Goal: Task Accomplishment & Management: Complete application form

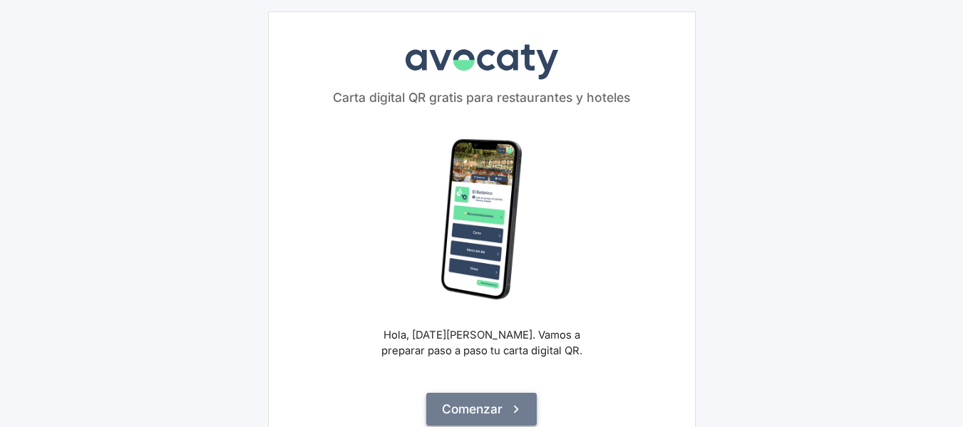
click at [501, 405] on button "Comenzar" at bounding box center [481, 409] width 111 height 33
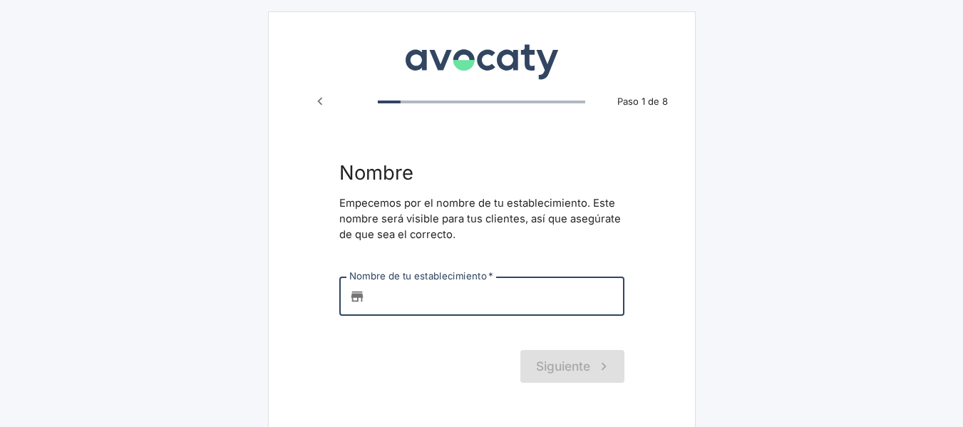
click at [438, 303] on input "Nombre de tu establecimiento   *" at bounding box center [498, 296] width 254 height 39
type input "s"
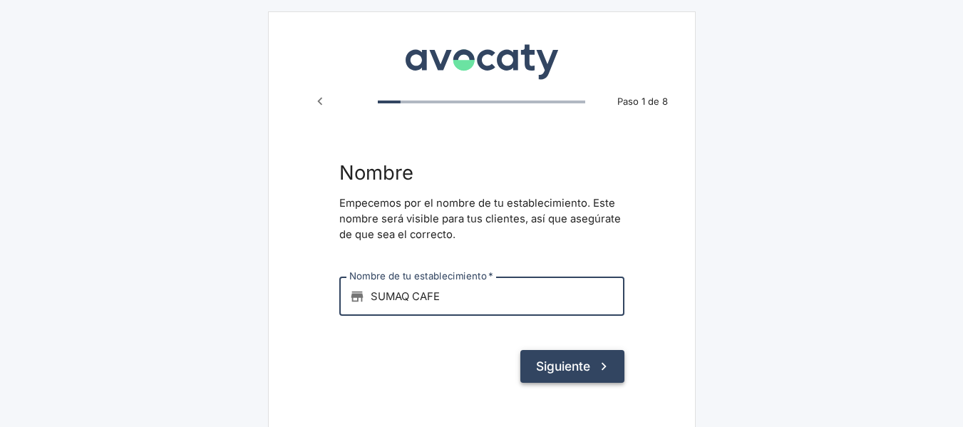
type input "SUMAQ CAFE"
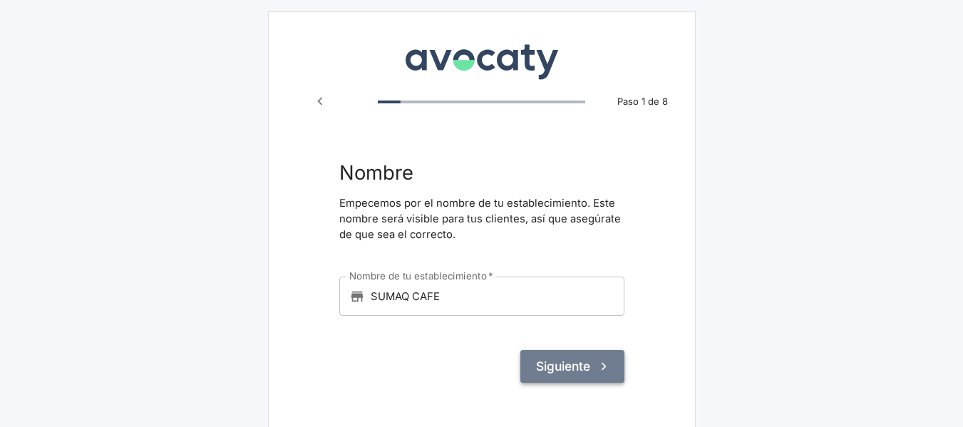
click at [562, 359] on button "Siguiente" at bounding box center [573, 366] width 104 height 33
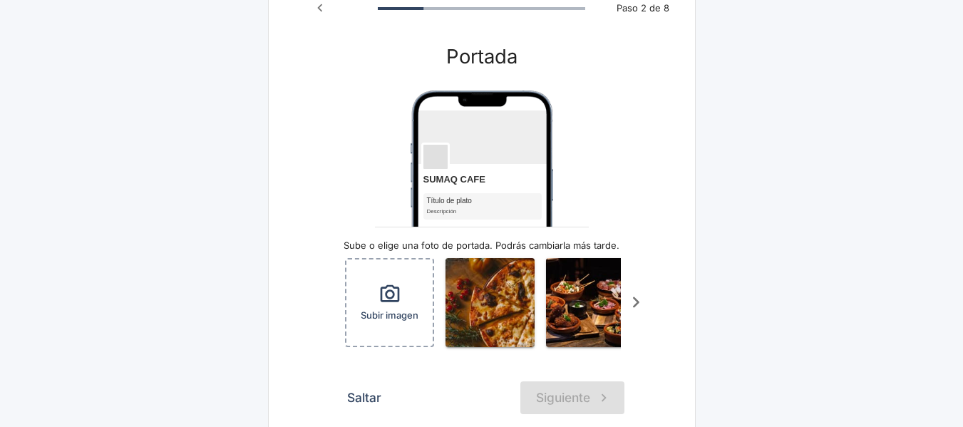
scroll to position [104, 0]
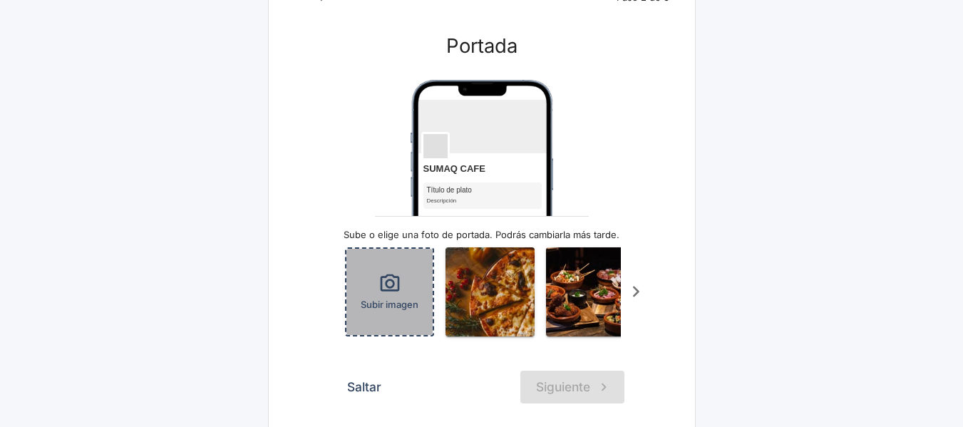
click at [383, 284] on icon "button" at bounding box center [390, 283] width 23 height 23
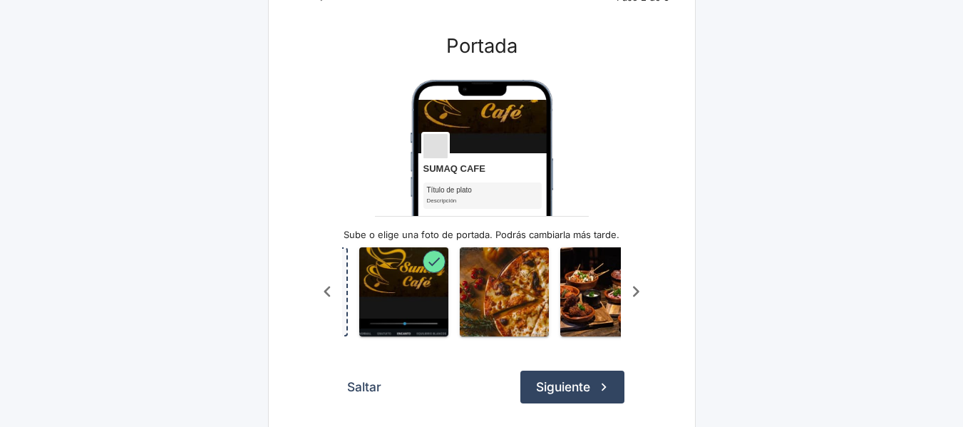
scroll to position [0, 93]
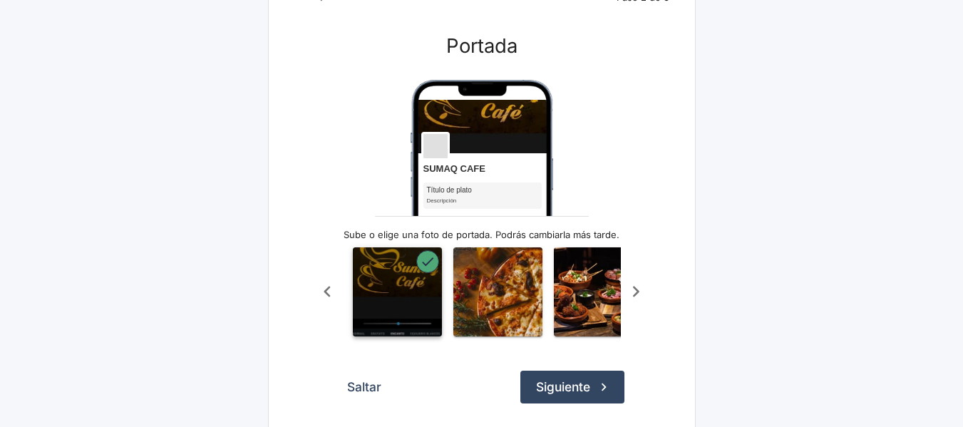
click at [404, 293] on img "button" at bounding box center [397, 291] width 89 height 89
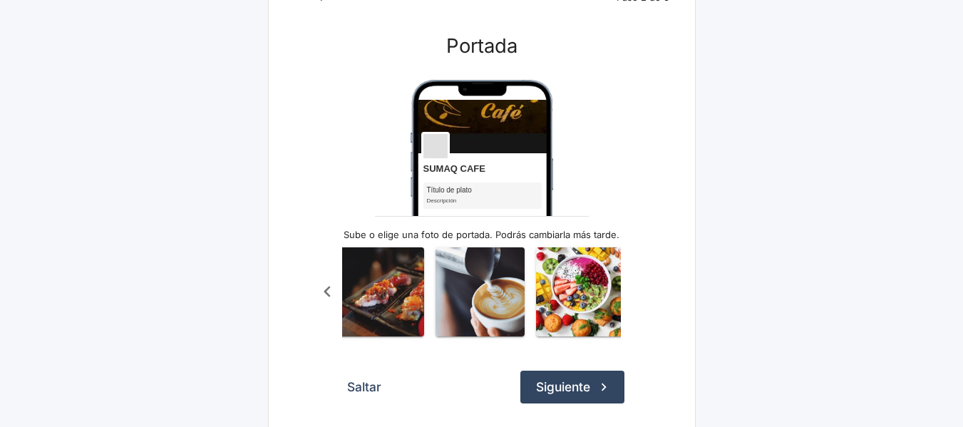
scroll to position [0, 1324]
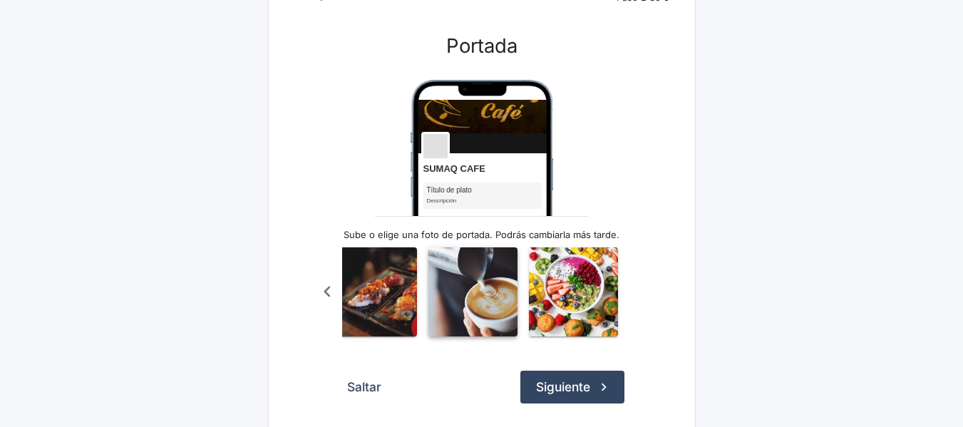
click at [490, 293] on img "button" at bounding box center [473, 291] width 89 height 89
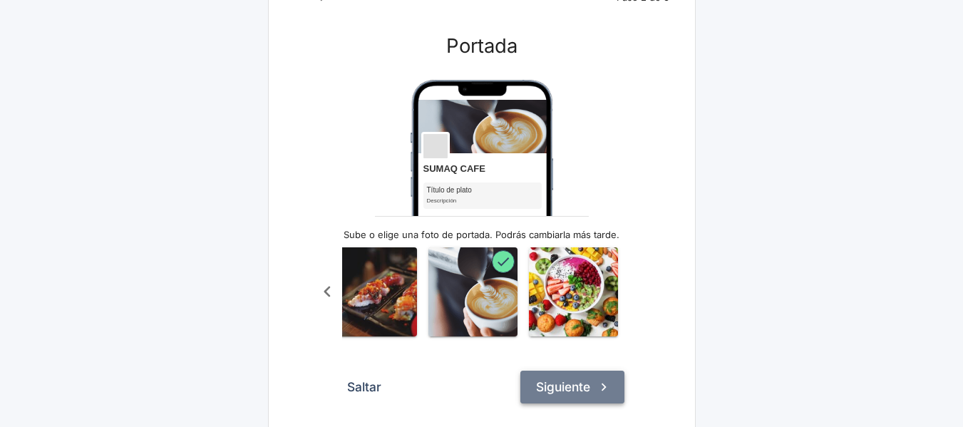
click at [588, 391] on button "Siguiente" at bounding box center [573, 387] width 104 height 33
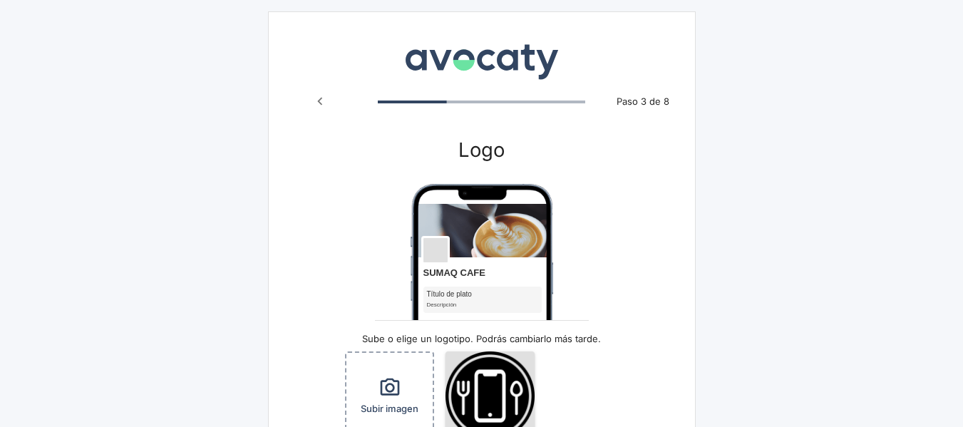
click at [608, 265] on form "Logo SUMAQ CAFE Título de plato Descripción Sube o elige un logotipo. Podrás ca…" at bounding box center [481, 322] width 285 height 369
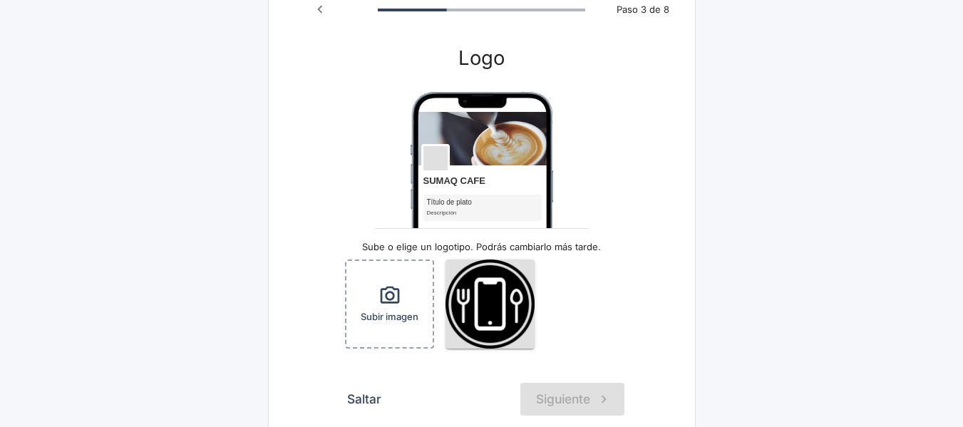
scroll to position [114, 0]
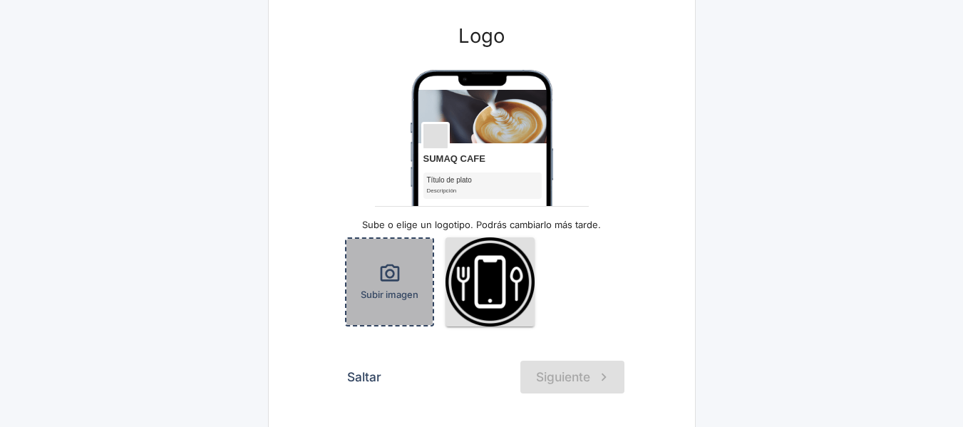
click at [362, 284] on div "Subir imagen" at bounding box center [390, 282] width 86 height 86
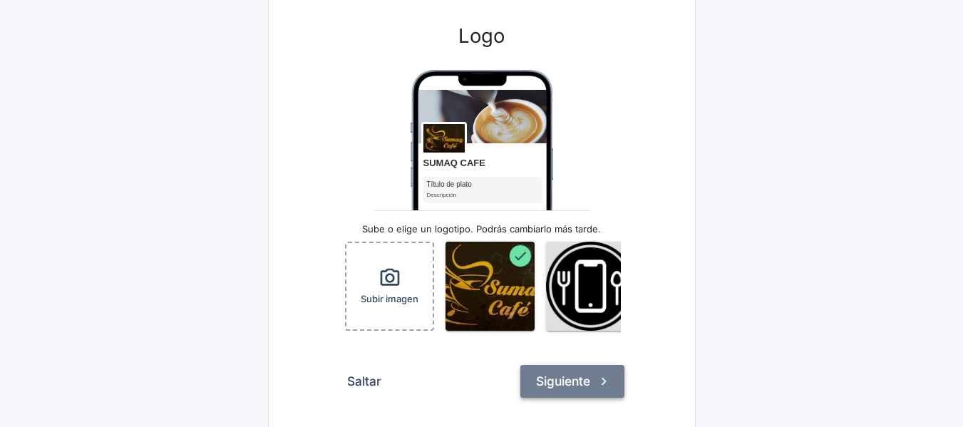
click at [615, 394] on button "Siguiente" at bounding box center [573, 381] width 104 height 33
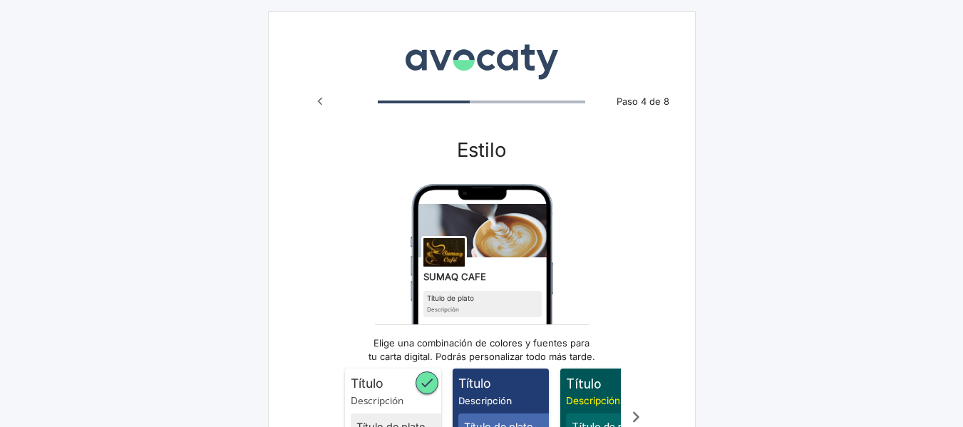
click at [618, 276] on form "Estilo SUMAQ CAFE Título de plato Descripción Elige una combinación de colores …" at bounding box center [481, 335] width 285 height 394
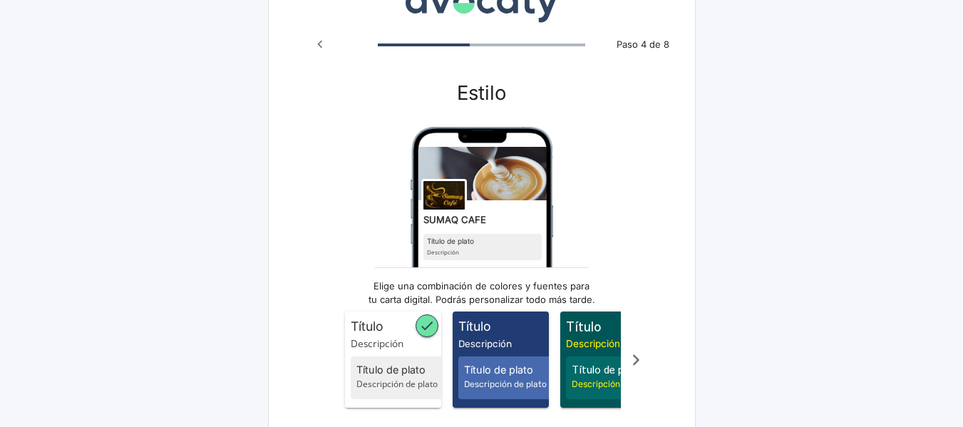
scroll to position [86, 0]
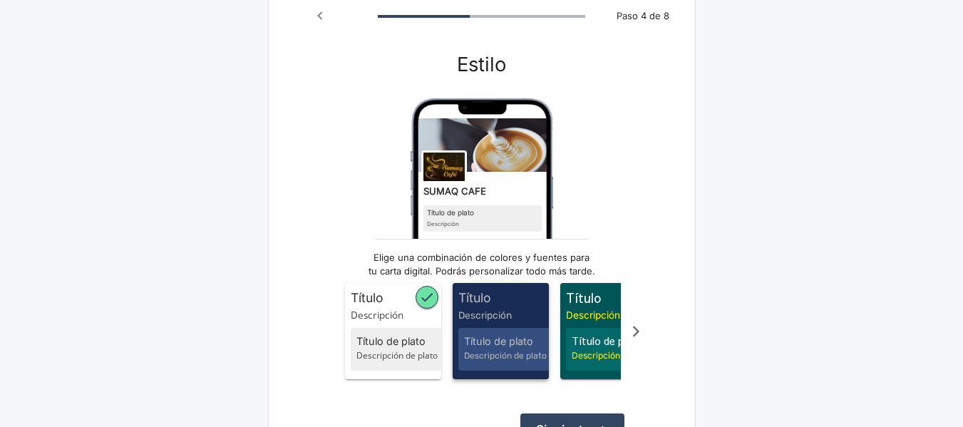
click at [534, 308] on span "Descripción" at bounding box center [504, 315] width 91 height 14
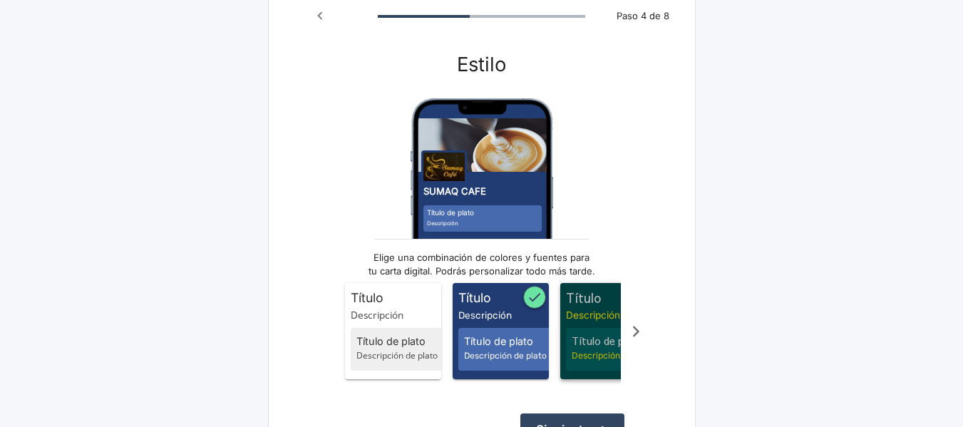
click at [582, 320] on span "Descripción" at bounding box center [611, 315] width 91 height 14
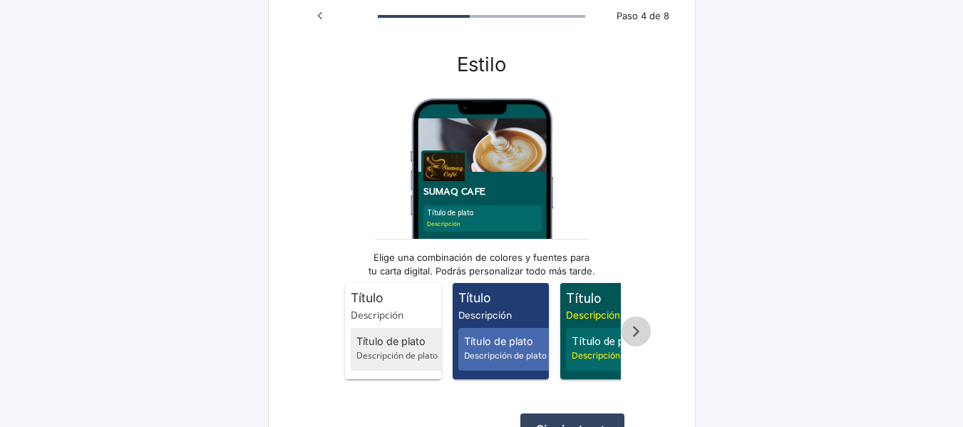
click at [627, 337] on icon "Scroll a la derecha" at bounding box center [637, 332] width 24 height 24
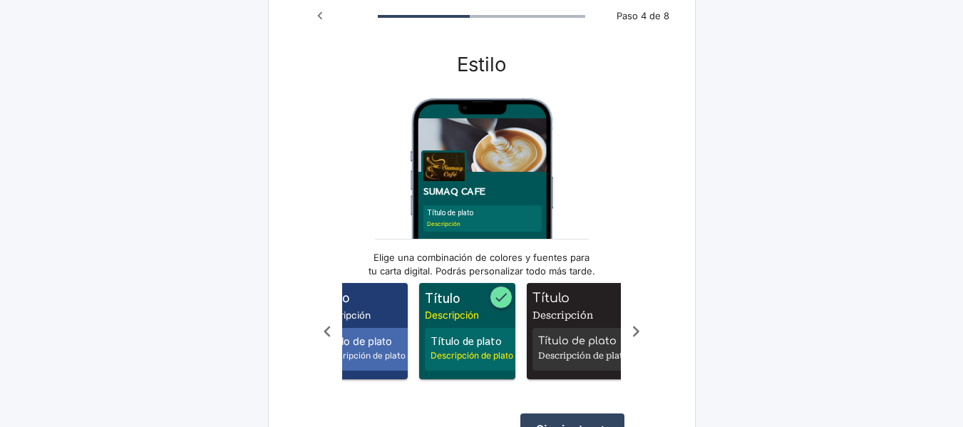
scroll to position [0, 143]
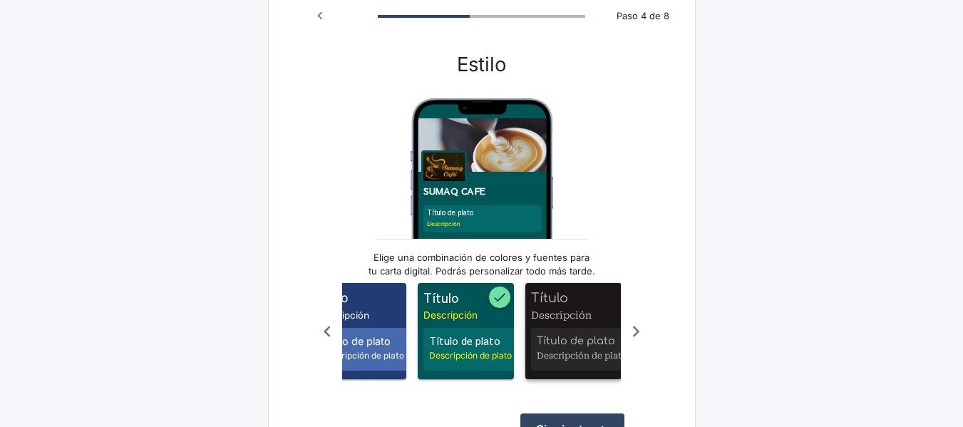
click at [590, 332] on div "Título de plato Descripción de plato" at bounding box center [581, 349] width 100 height 43
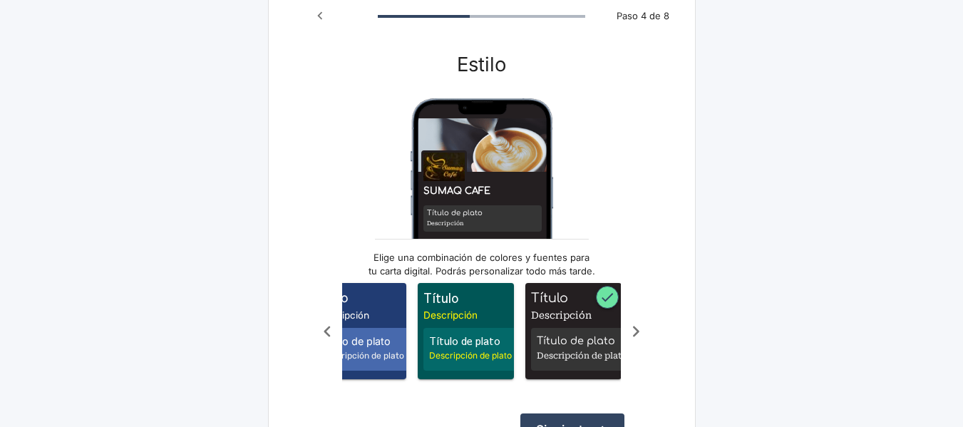
click at [666, 349] on div "Avocaty Paso 4 de 8 Estilo SUMAQ CAFE Título de plato Descripción Elige una com…" at bounding box center [482, 221] width 428 height 591
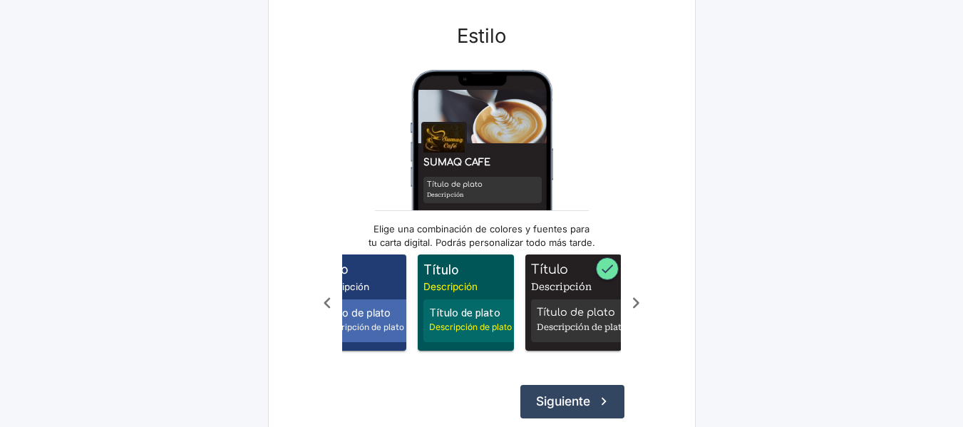
scroll to position [197, 0]
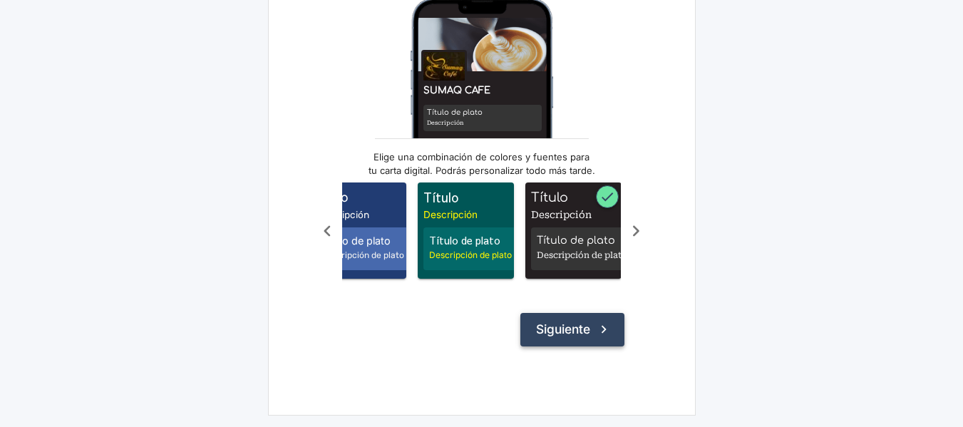
click at [609, 329] on icon "submit" at bounding box center [604, 330] width 16 height 16
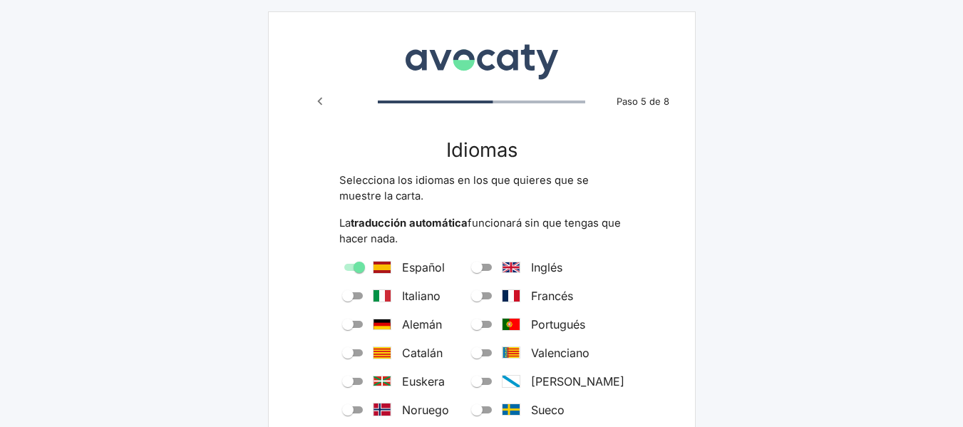
click at [643, 272] on div "Avocaty Paso 5 de 8 Idiomas Selecciona los idiomas en los que quieres que se mu…" at bounding box center [482, 374] width 428 height 727
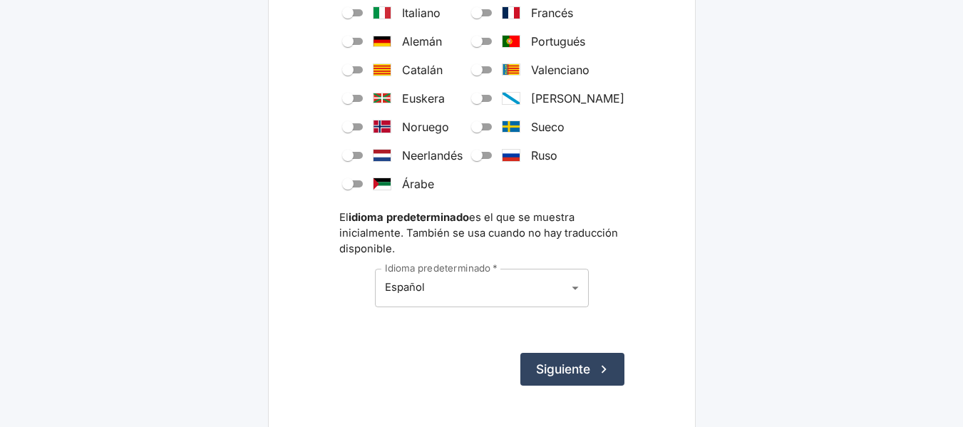
scroll to position [285, 0]
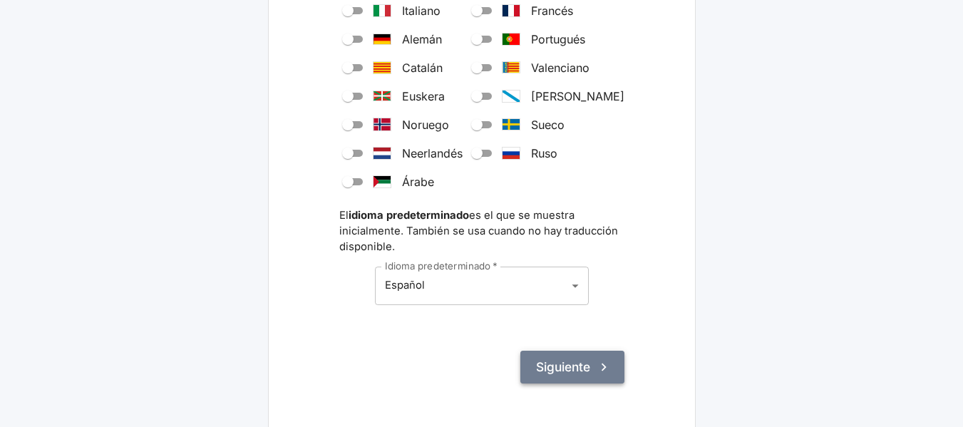
click at [563, 360] on button "Siguiente" at bounding box center [573, 367] width 104 height 33
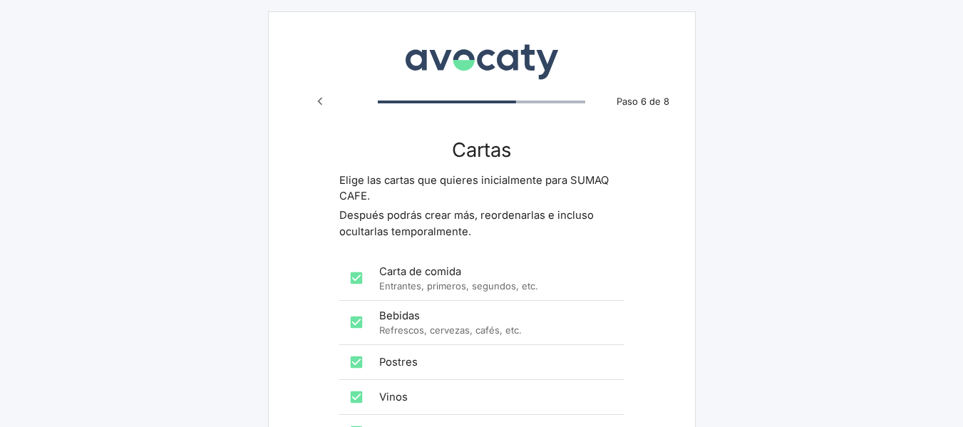
click at [631, 231] on div "Avocaty Paso 6 de 8 Cartas Elige las cartas que quieres inicialmente para SUMAQ…" at bounding box center [482, 336] width 428 height 650
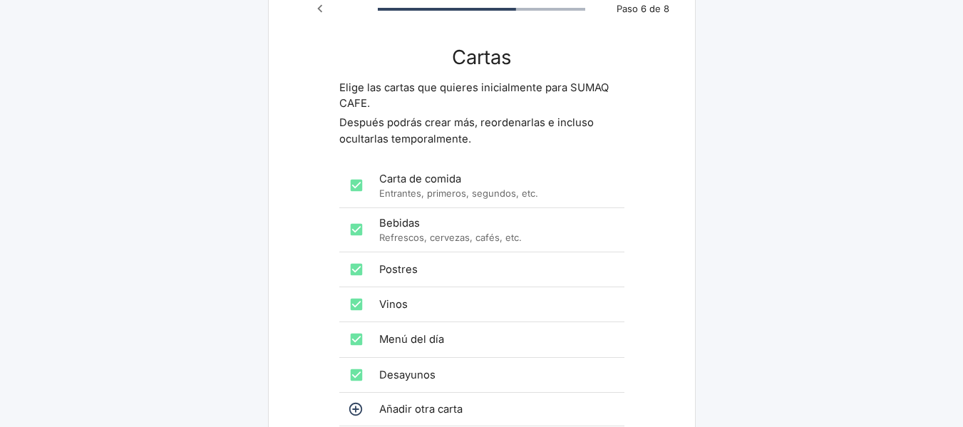
scroll to position [114, 0]
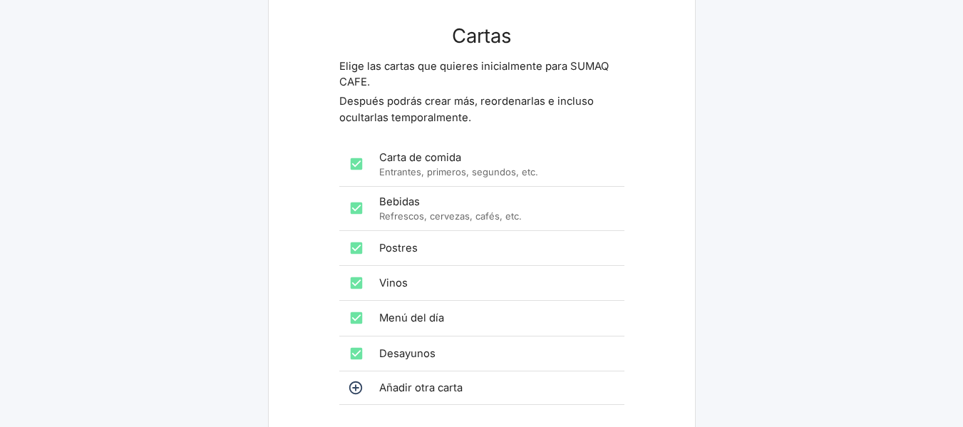
click at [351, 165] on input "checkbox" at bounding box center [356, 164] width 29 height 29
checkbox input "false"
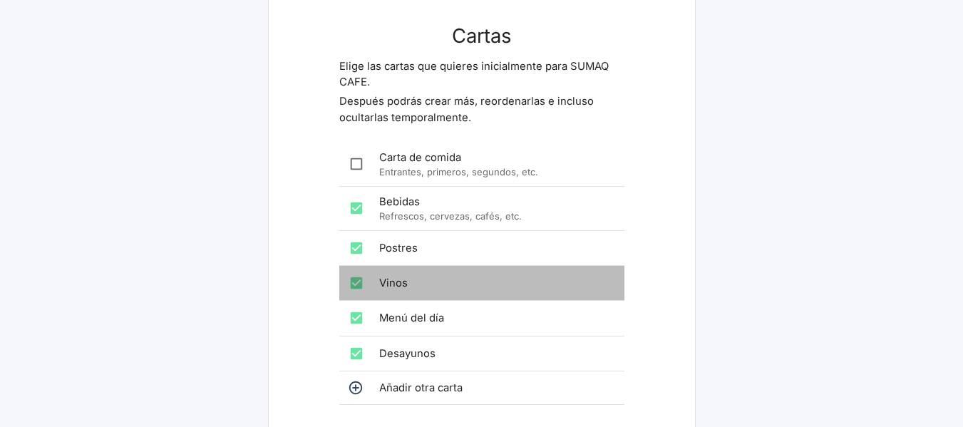
click at [359, 283] on input "checkbox" at bounding box center [356, 283] width 29 height 29
checkbox input "false"
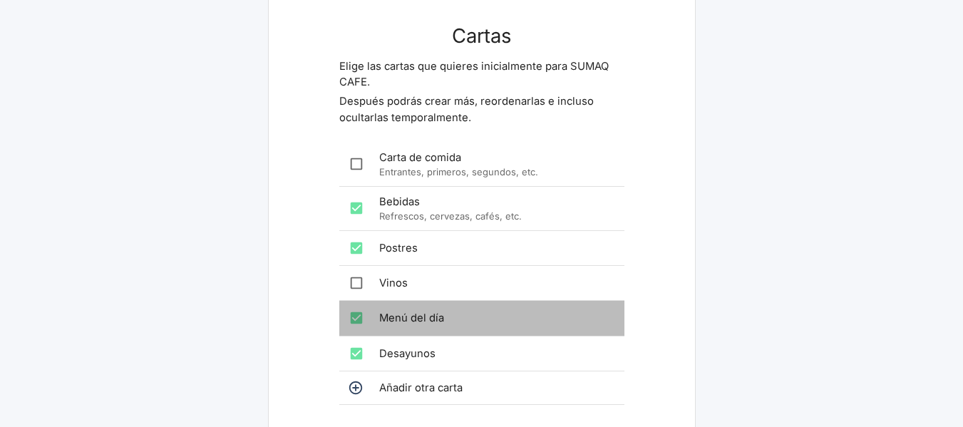
click at [364, 317] on input "checkbox" at bounding box center [356, 318] width 29 height 29
checkbox input "false"
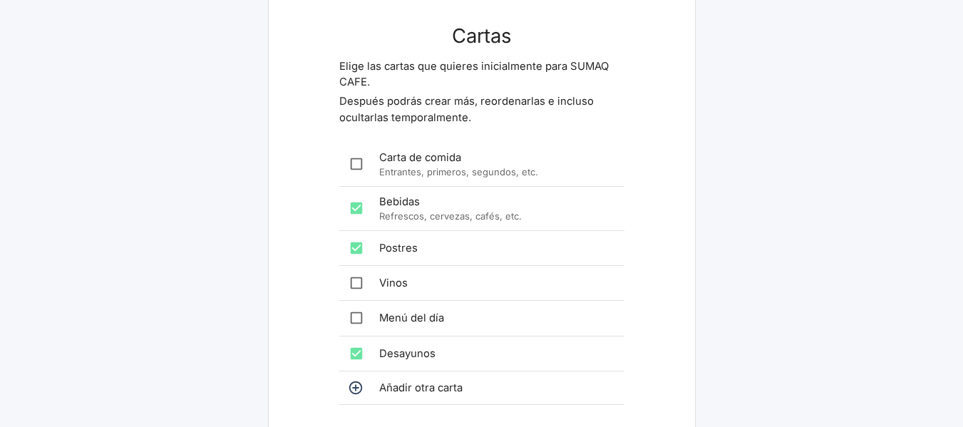
click at [665, 346] on div "Avocaty Paso 6 de 8 Cartas Elige las cartas que quieres inicialmente para SUMAQ…" at bounding box center [482, 222] width 428 height 650
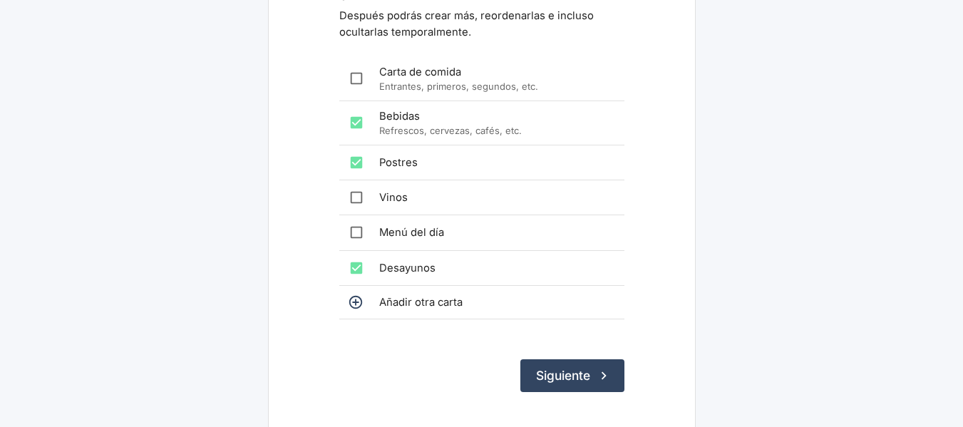
scroll to position [228, 0]
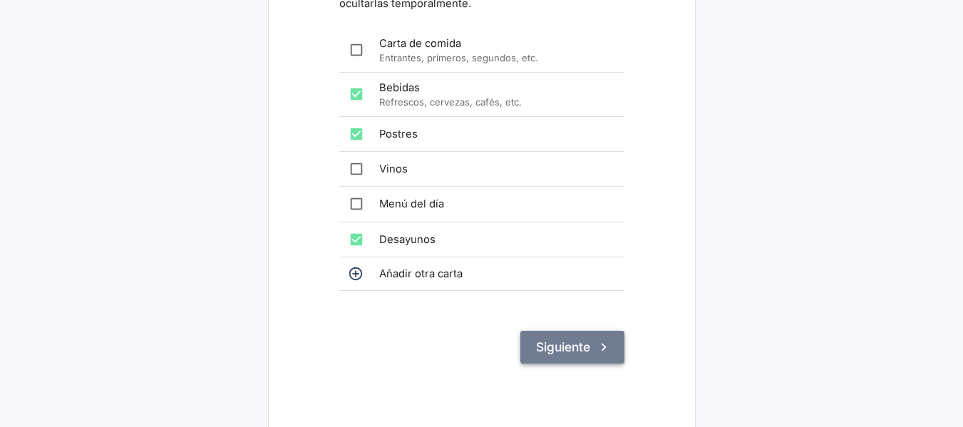
click at [566, 345] on button "Siguiente" at bounding box center [573, 347] width 104 height 33
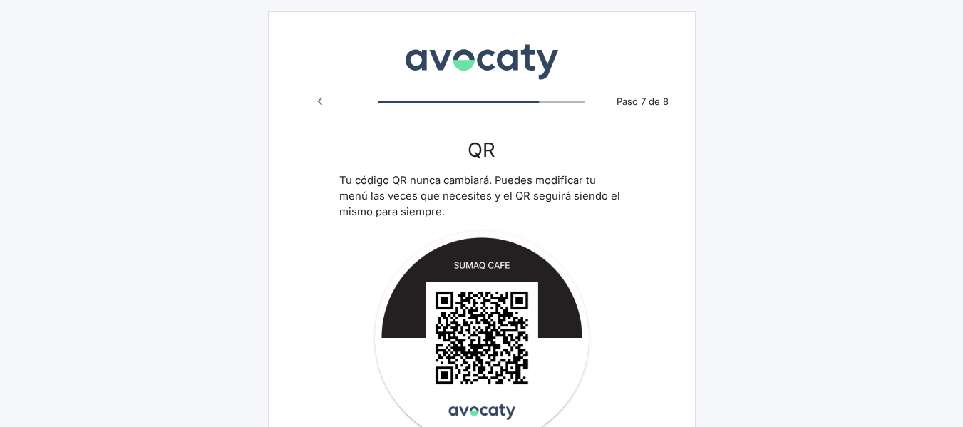
click at [653, 257] on div "Avocaty Paso 7 de 8 QR Tu código QR nunca cambiará. Puedes modificar tu menú la…" at bounding box center [482, 338] width 428 height 655
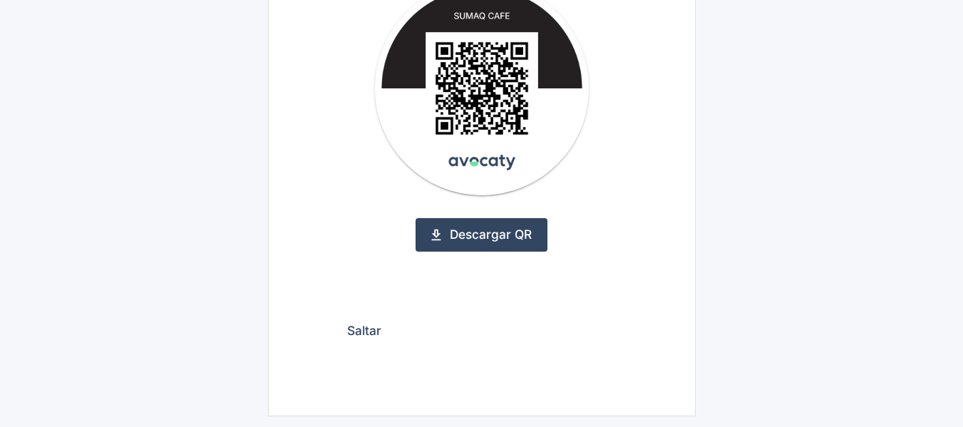
scroll to position [250, 0]
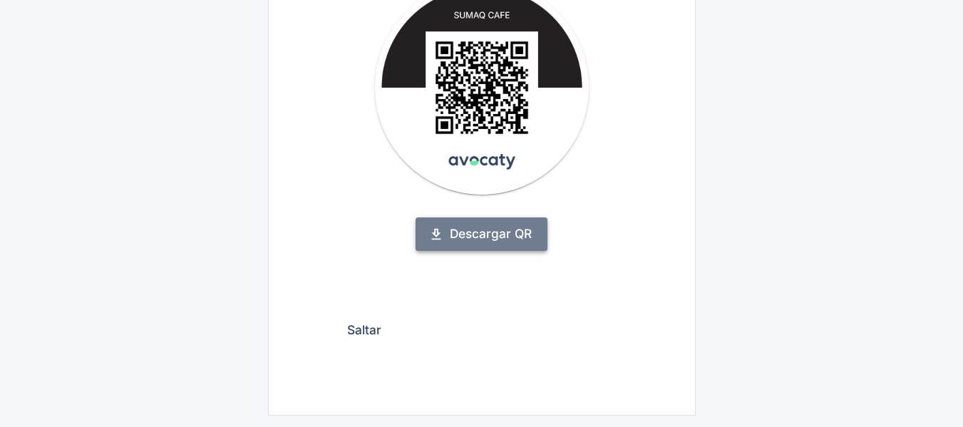
click at [508, 241] on link "Descargar QR" at bounding box center [482, 234] width 132 height 33
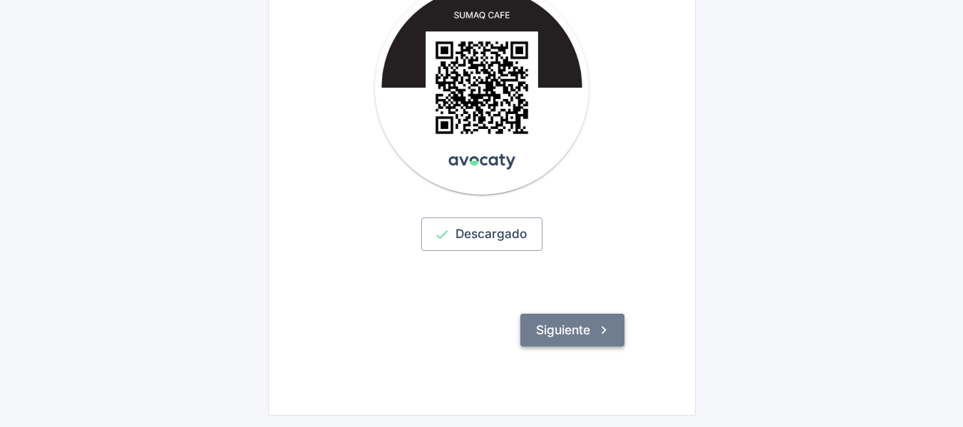
click at [576, 336] on button "Siguiente" at bounding box center [573, 330] width 104 height 33
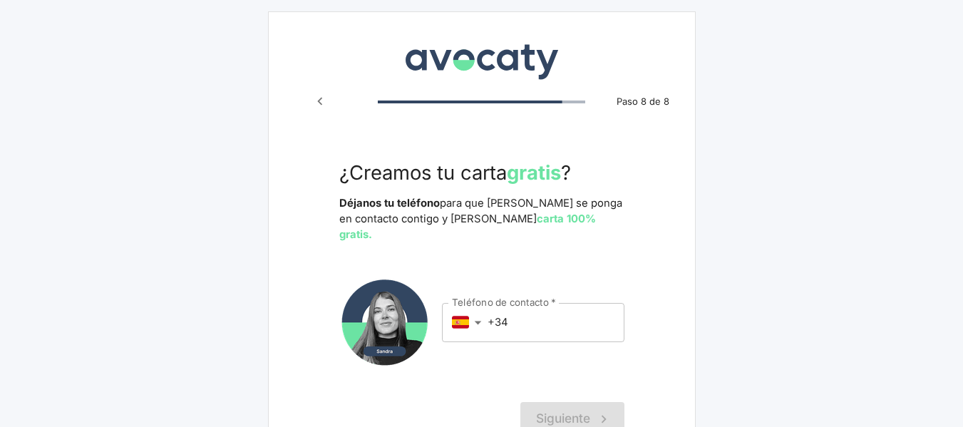
click at [474, 304] on body "Avocaty Paso 8 de 8 ¿Creamos tu carta gratis ? Déjanos tu teléfono para que [PE…" at bounding box center [481, 258] width 963 height 516
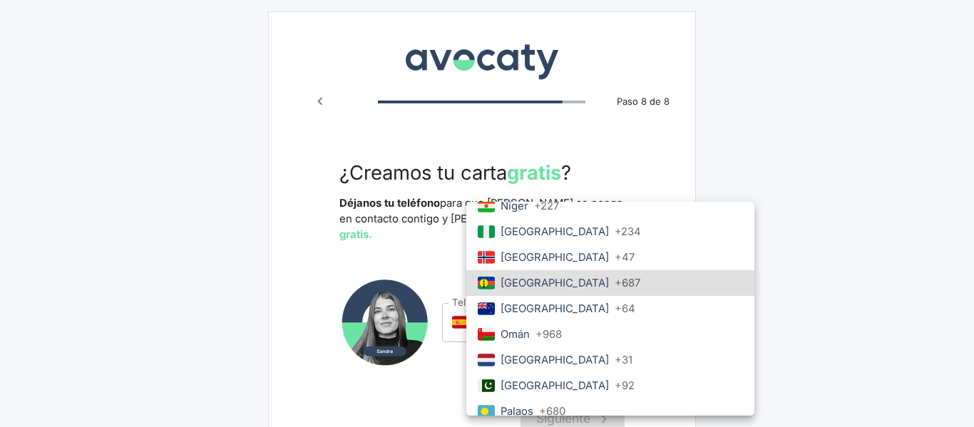
scroll to position [3814, 0]
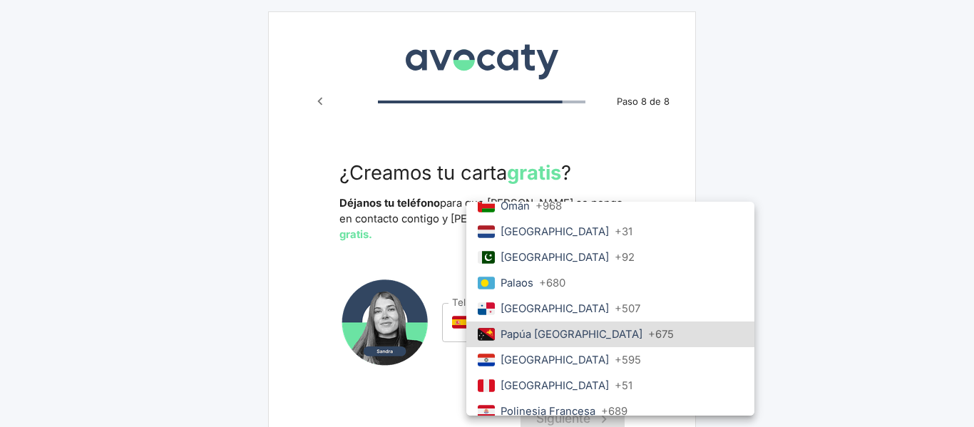
click at [615, 389] on p "+ 51" at bounding box center [624, 386] width 18 height 16
type input "pe"
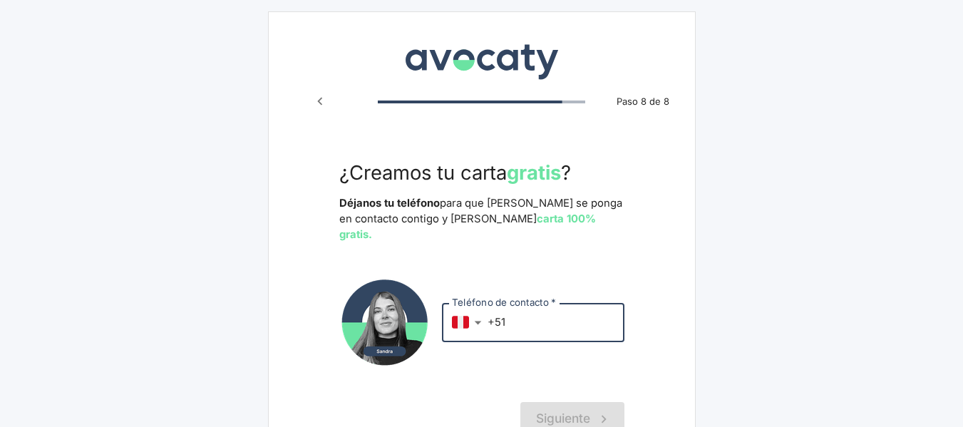
click at [553, 310] on input "+51" at bounding box center [556, 322] width 137 height 39
type input "[PHONE_NUMBER]"
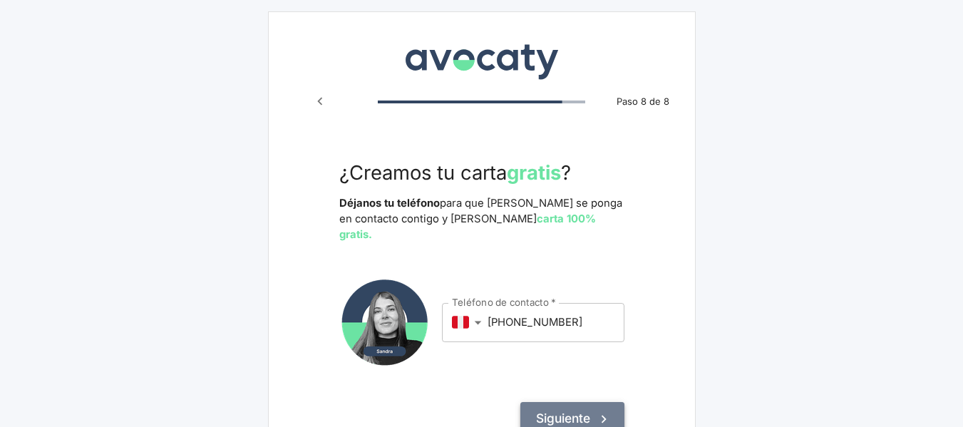
click at [572, 402] on button "Siguiente" at bounding box center [573, 418] width 104 height 33
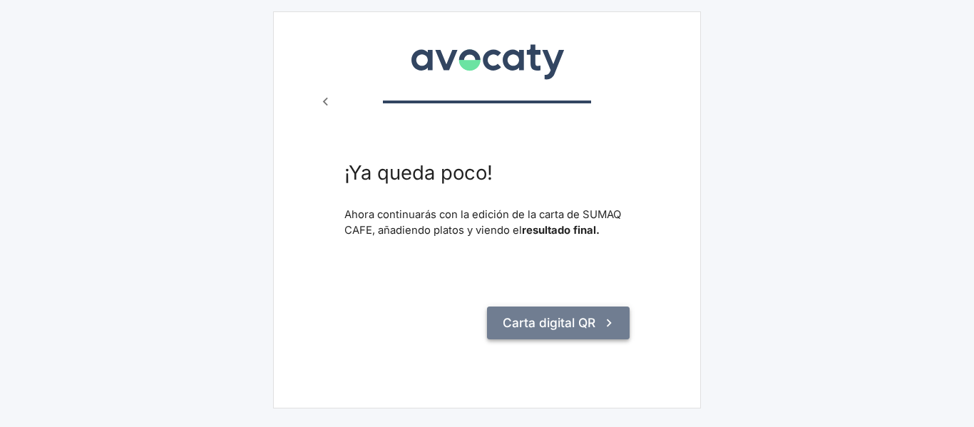
click at [558, 331] on button "Carta digital QR" at bounding box center [558, 323] width 143 height 33
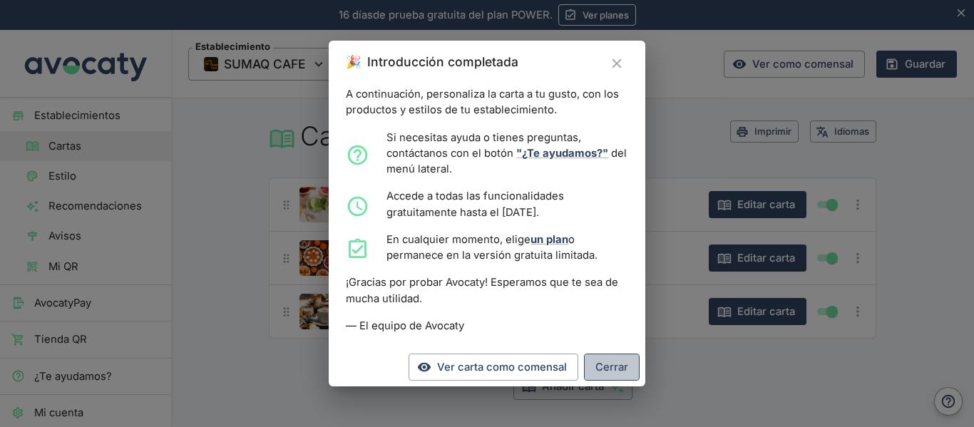
click at [603, 367] on button "Cerrar" at bounding box center [612, 367] width 56 height 27
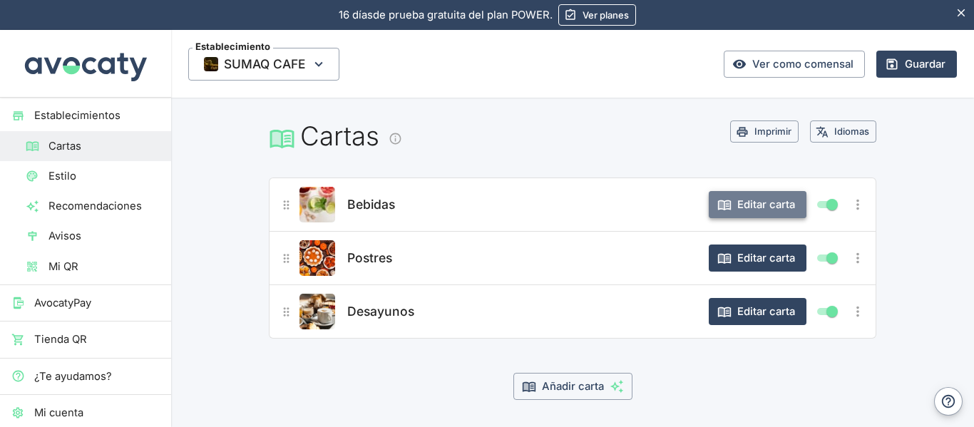
click at [748, 202] on button "Editar carta" at bounding box center [758, 204] width 98 height 27
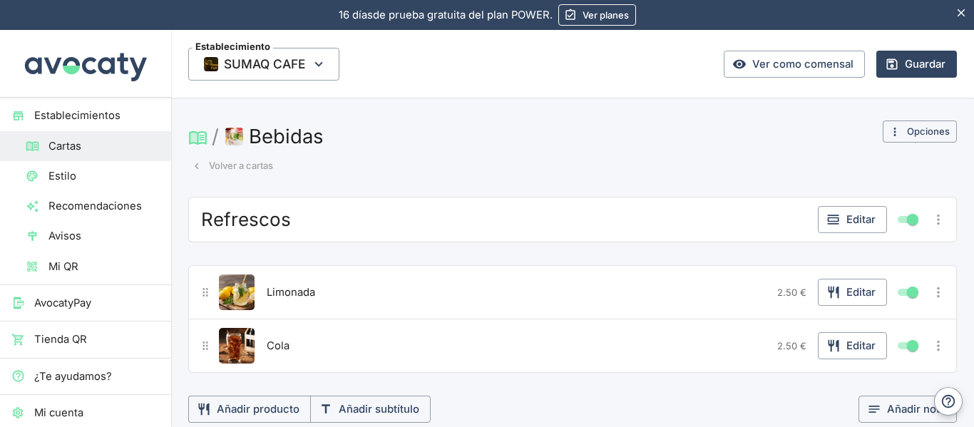
click at [611, 145] on h1 "/ Bebidas" at bounding box center [529, 136] width 683 height 31
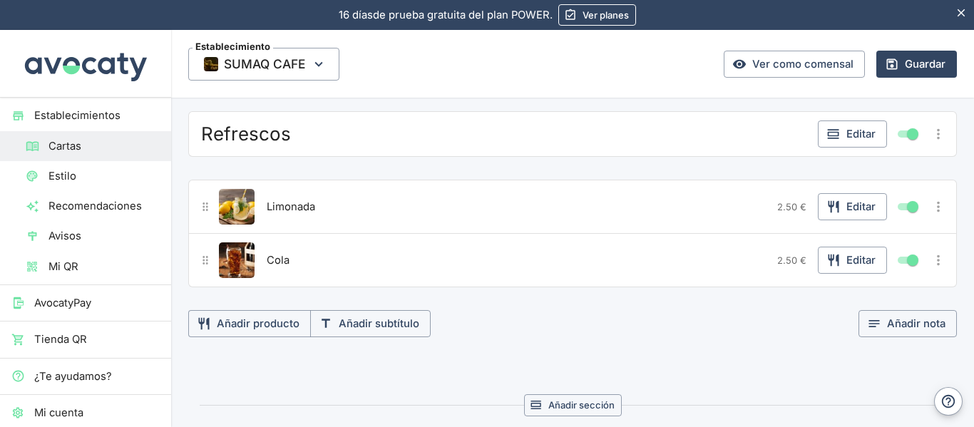
scroll to position [114, 0]
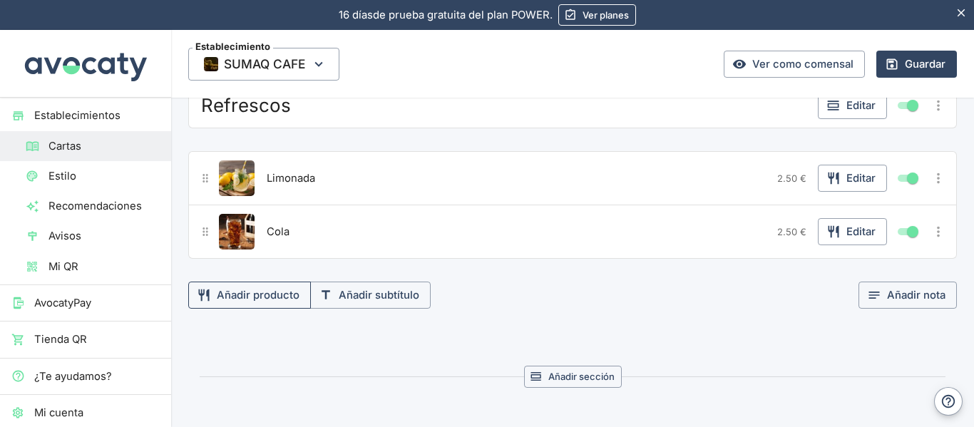
click at [270, 292] on button "Añadir producto" at bounding box center [249, 295] width 123 height 27
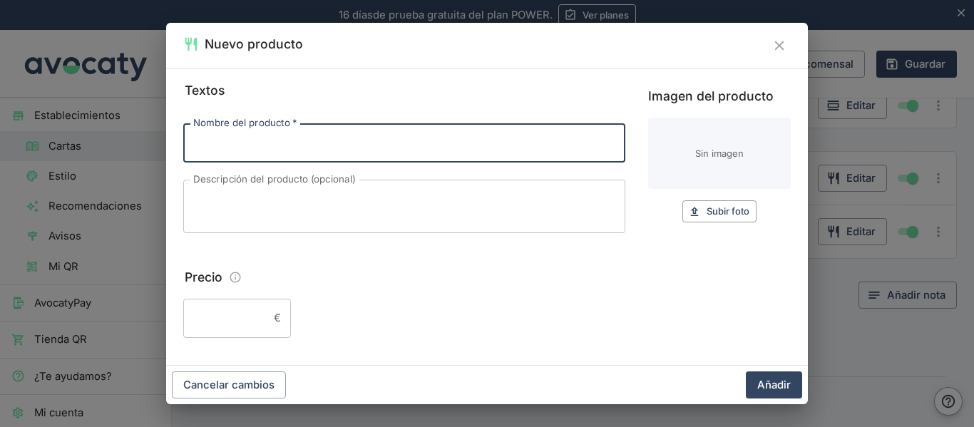
click at [332, 148] on input "Nombre del producto   *" at bounding box center [404, 142] width 442 height 39
type input "papaya"
click at [309, 210] on textarea "Descripción del producto (opcional)" at bounding box center [404, 206] width 422 height 30
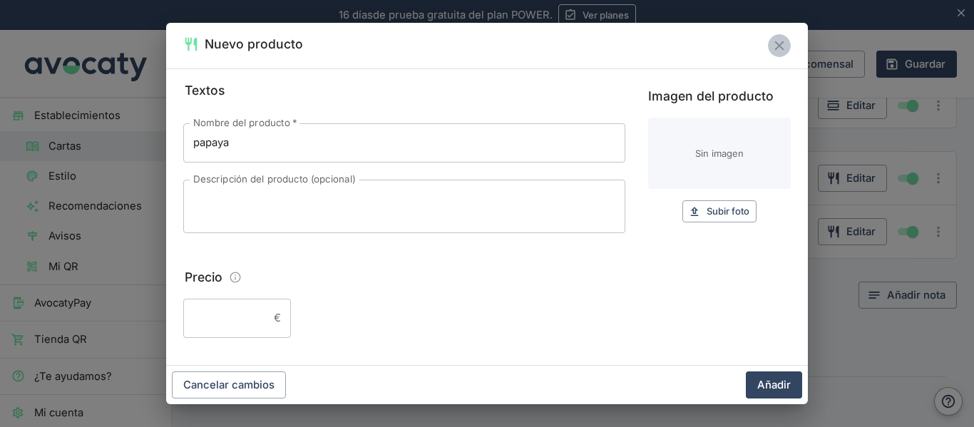
click at [782, 41] on icon "Cerrar" at bounding box center [780, 46] width 16 height 16
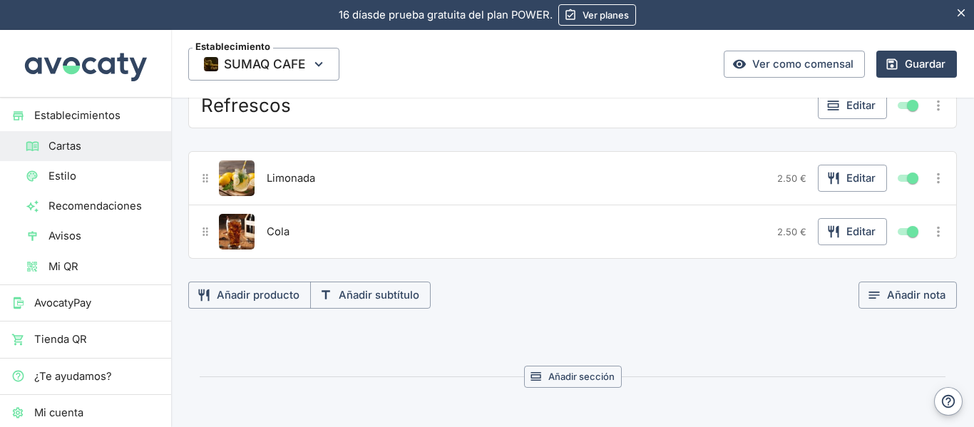
click at [734, 272] on div "Refrescos Editar Limonada 2.50 € Editar Cola 2.50 € Editar Añadir producto Añad…" at bounding box center [572, 196] width 769 height 226
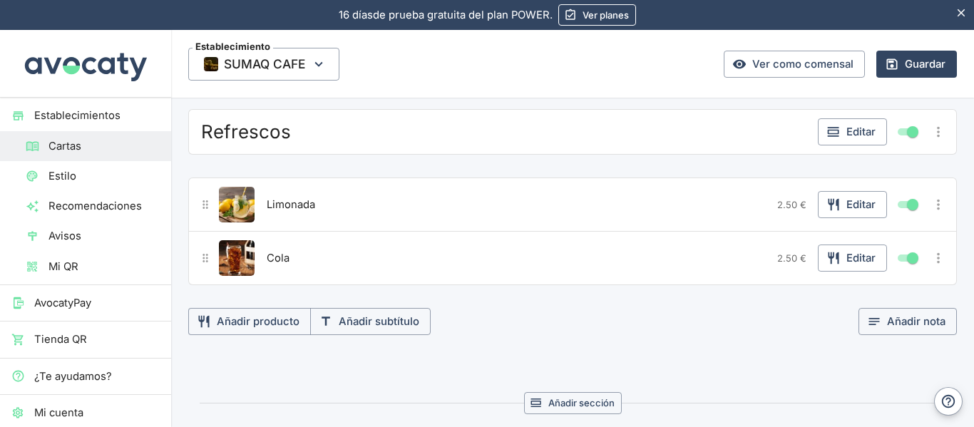
scroll to position [0, 0]
